Goal: Task Accomplishment & Management: Use online tool/utility

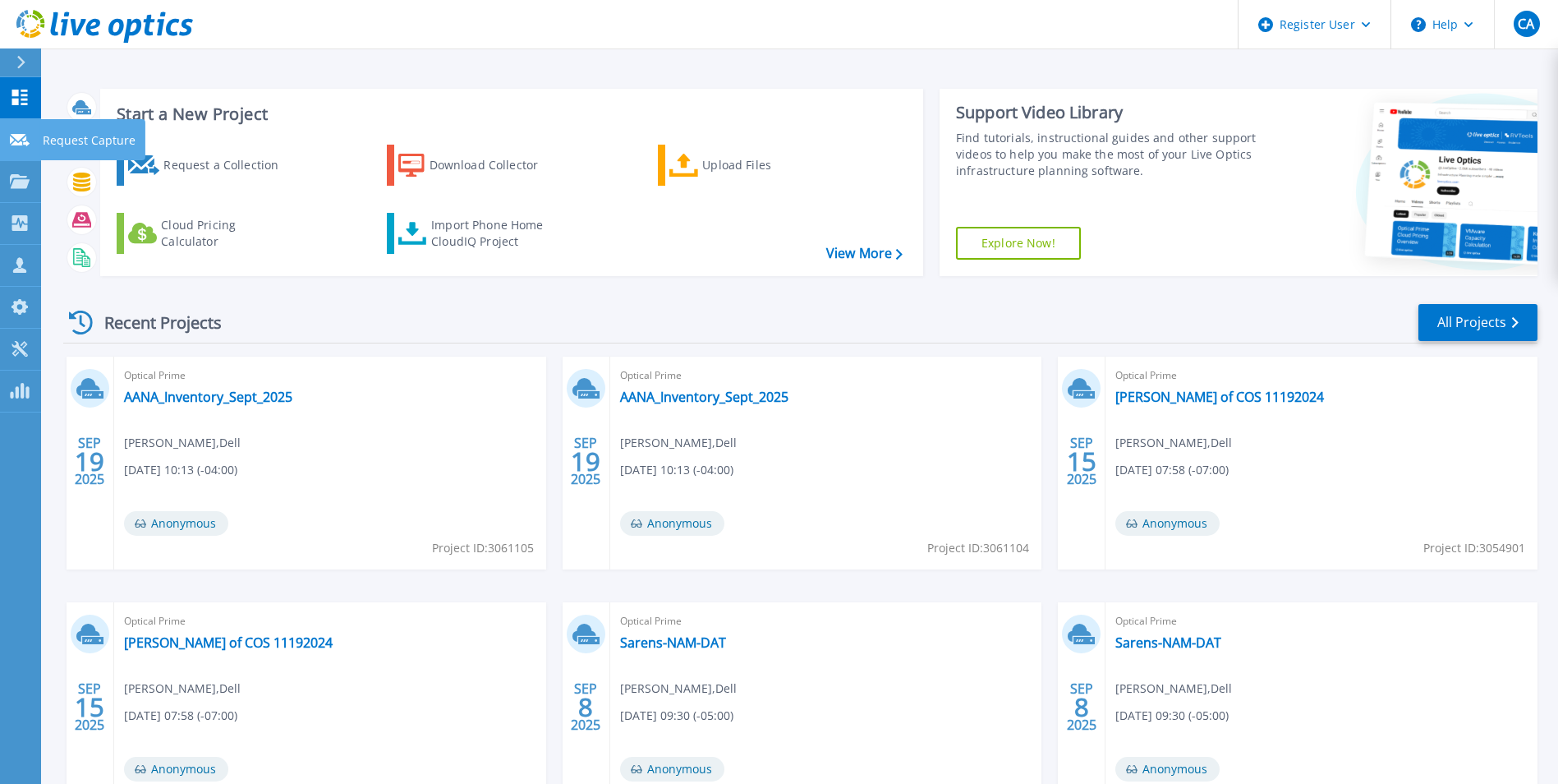
click at [21, 142] on icon at bounding box center [19, 140] width 19 height 12
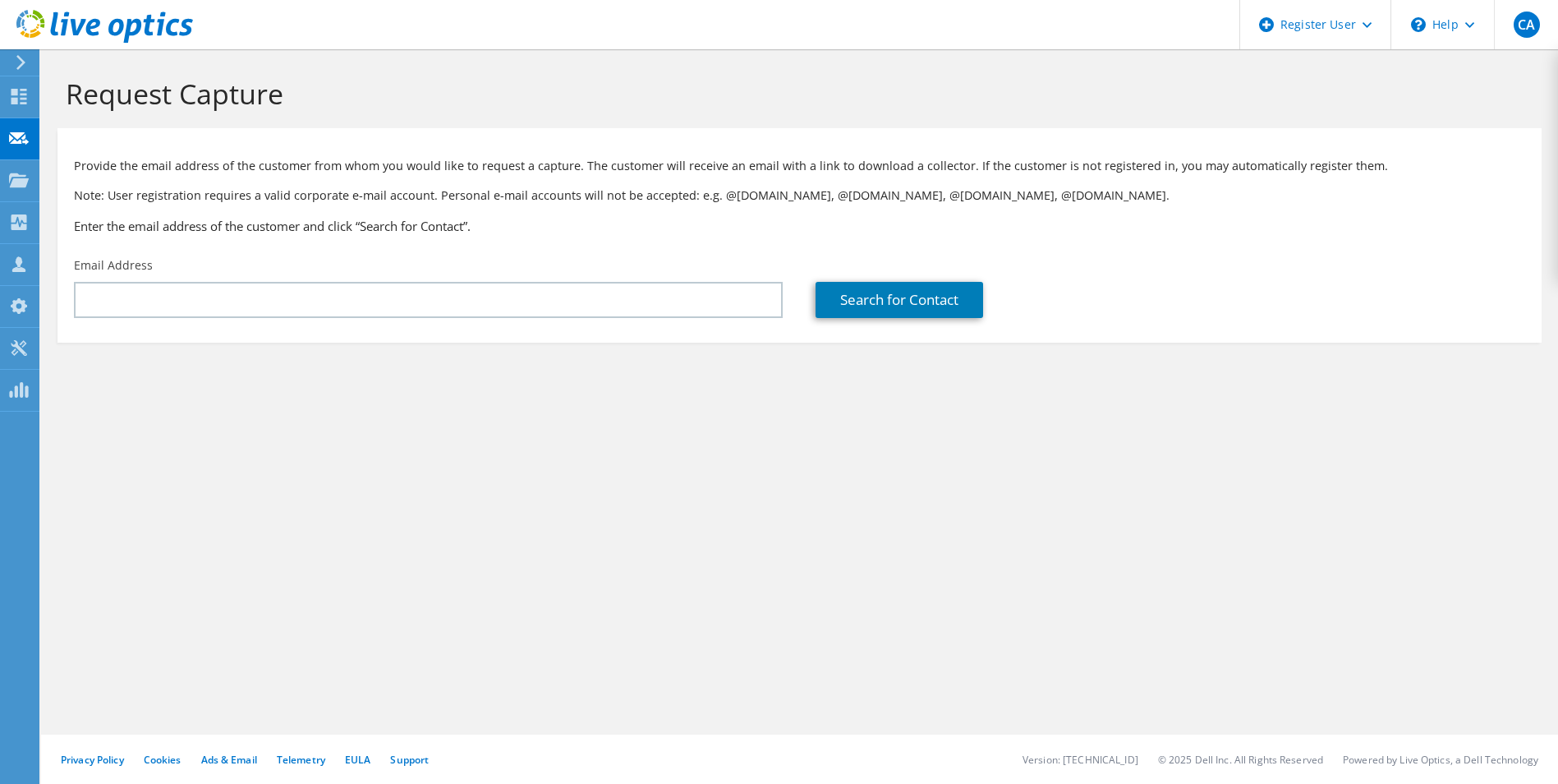
click at [11, 64] on div at bounding box center [19, 62] width 19 height 15
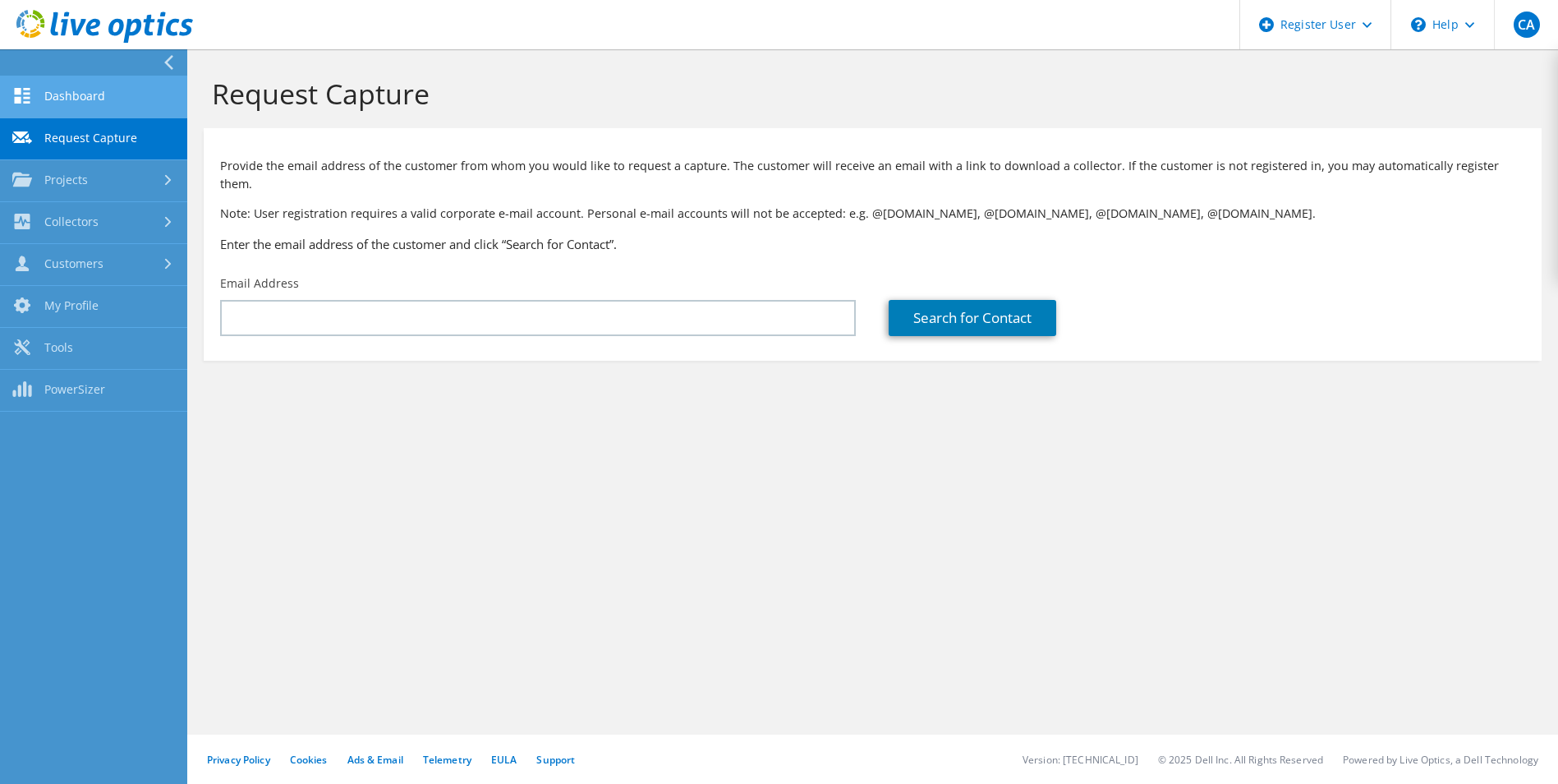
click at [47, 93] on link "Dashboard" at bounding box center [93, 97] width 187 height 42
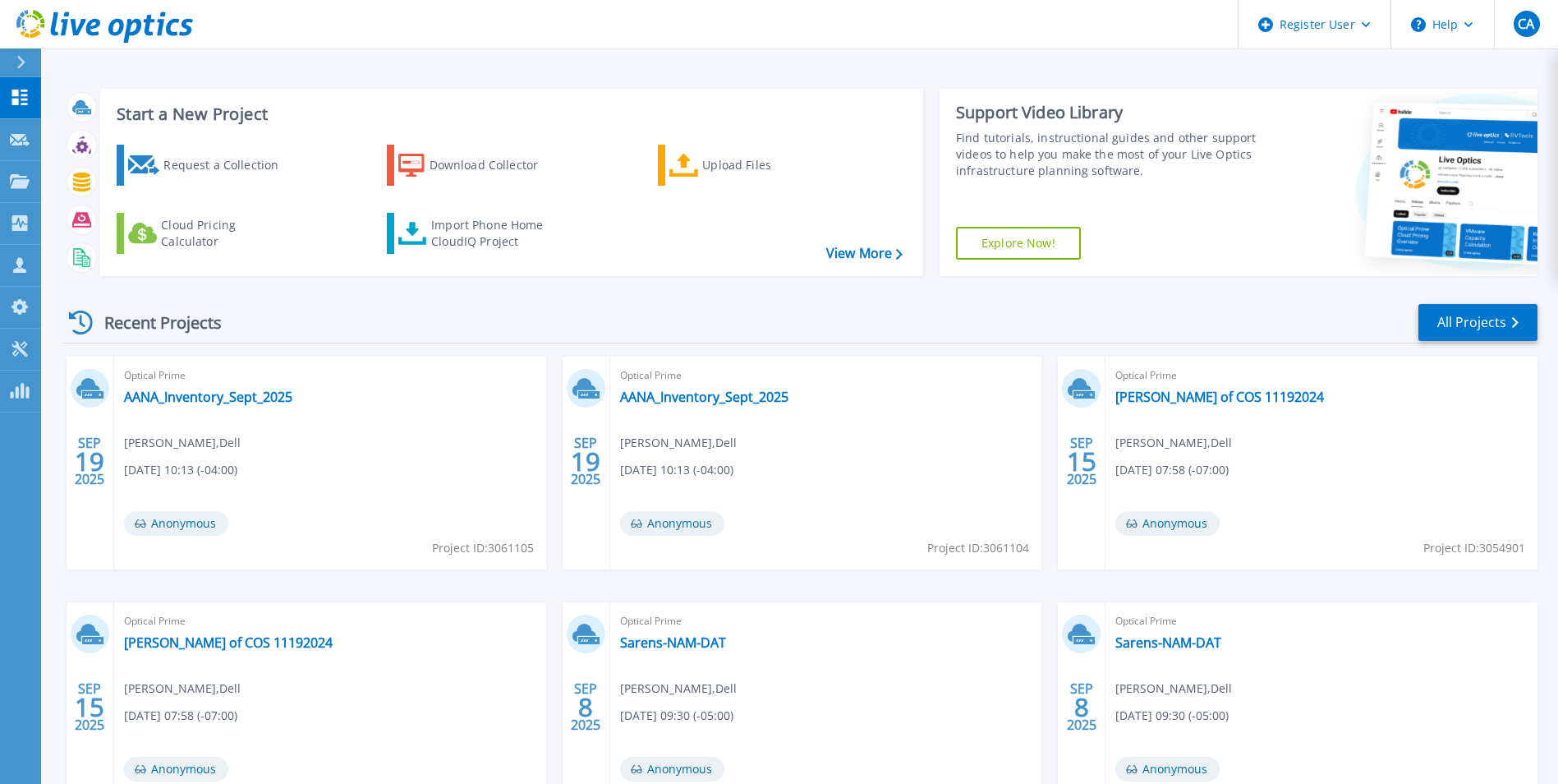
click at [730, 188] on div "Request a Collection Download Collector Upload Files Cloud Pricing Calculator I…" at bounding box center [509, 199] width 812 height 136
click at [730, 178] on div "Upload Files" at bounding box center [768, 165] width 131 height 32
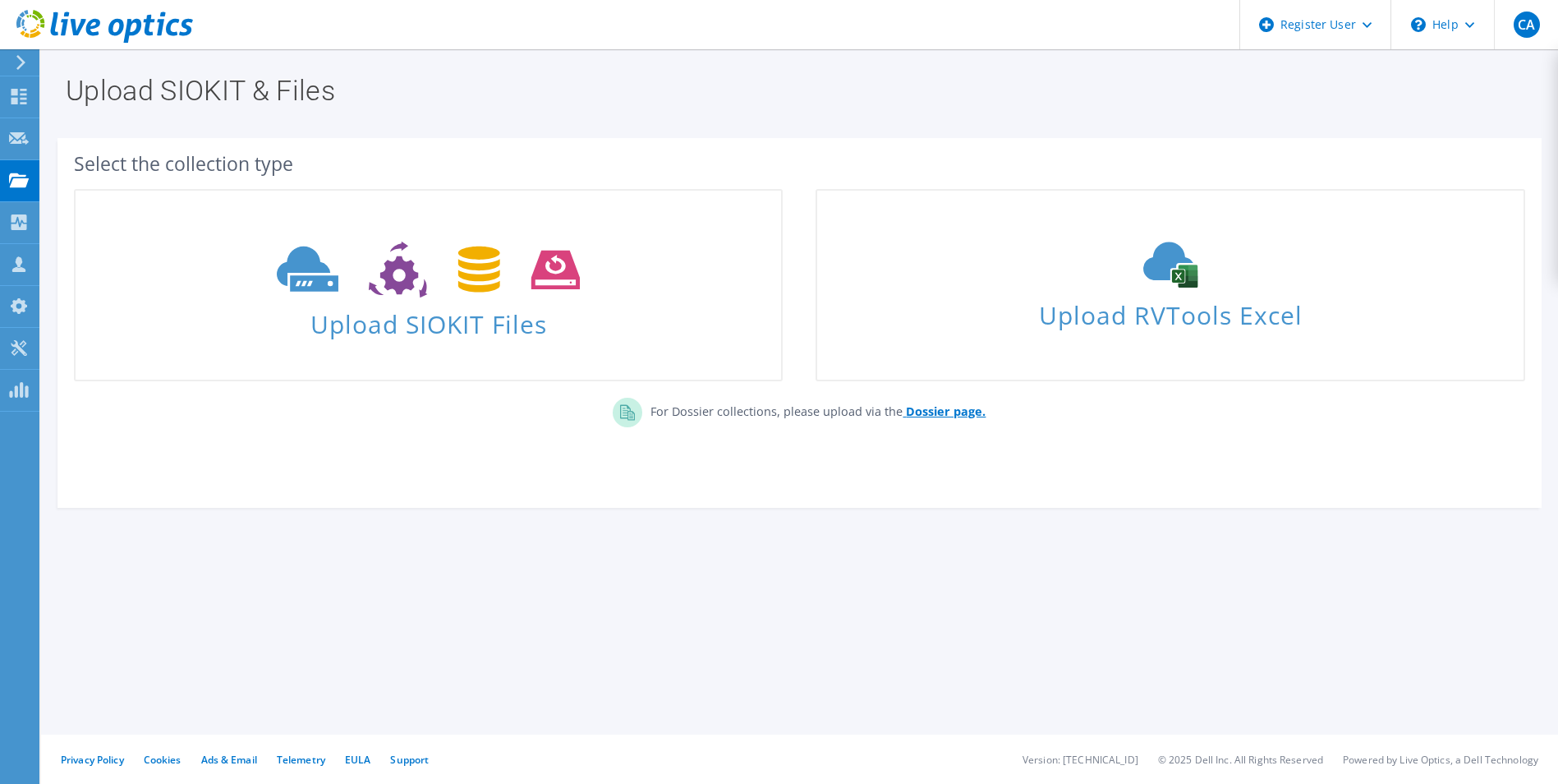
click at [928, 409] on b "Dossier page." at bounding box center [946, 411] width 80 height 16
